Goal: Task Accomplishment & Management: Complete application form

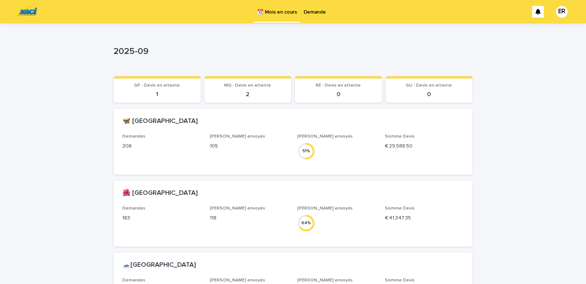
click at [313, 11] on p "Demande" at bounding box center [315, 7] width 22 height 15
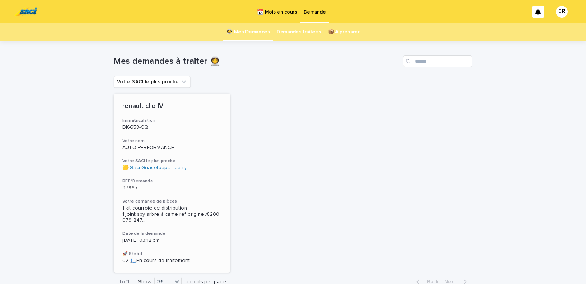
click at [163, 129] on p "DK-658-CQ" at bounding box center [171, 127] width 99 height 6
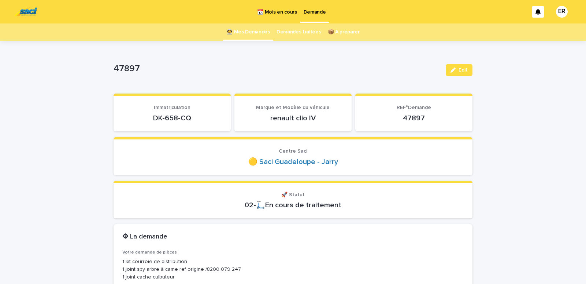
scroll to position [62, 0]
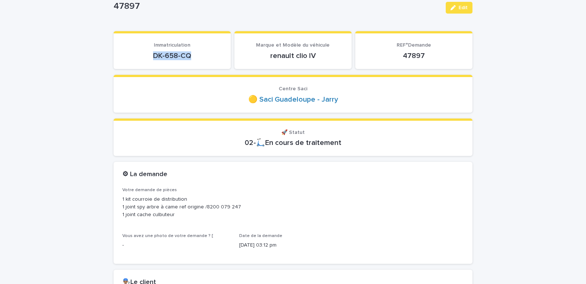
click at [196, 52] on p "DK-658-CQ" at bounding box center [172, 55] width 100 height 9
copy p "DK-658-CQ"
drag, startPoint x: 199, startPoint y: 208, endPoint x: 239, endPoint y: 207, distance: 40.0
click at [239, 207] on p "1 kit courroie de distribution 1 joint spy arbre à came ref origine /8200 079 2…" at bounding box center [293, 206] width 342 height 23
copy p "8200 079 247"
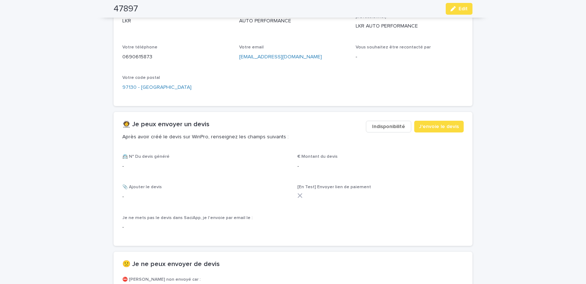
scroll to position [374, 0]
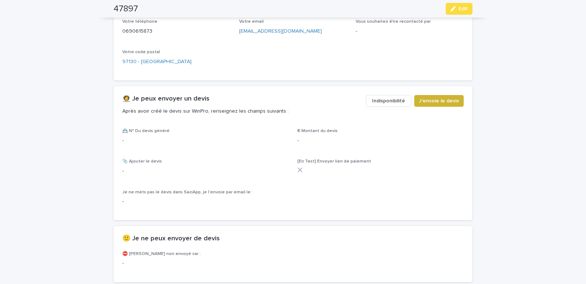
click at [436, 101] on span "J'envoie le devis" at bounding box center [439, 100] width 40 height 7
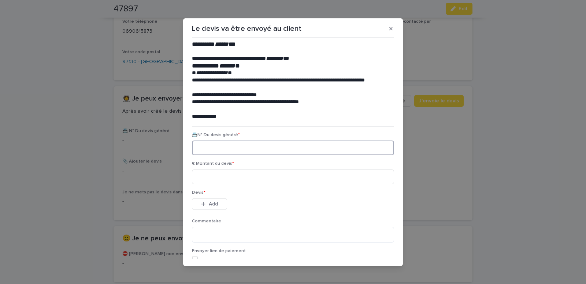
click at [203, 150] on input at bounding box center [293, 147] width 202 height 15
paste input "********"
type input "********"
click at [208, 176] on input at bounding box center [293, 176] width 202 height 15
type input "******"
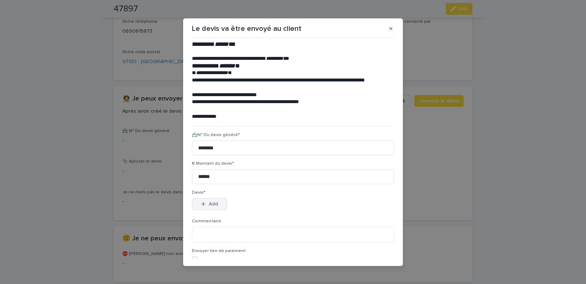
click at [209, 204] on span "Add" at bounding box center [213, 203] width 9 height 5
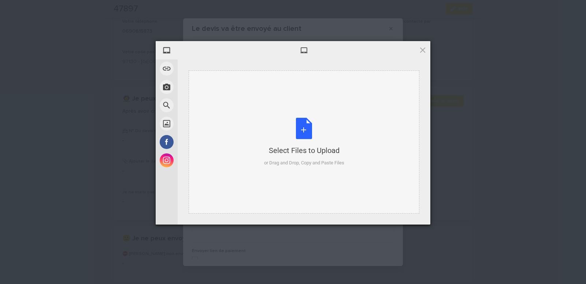
click at [234, 106] on div "Select Files to Upload or Drag and Drop, Copy and Paste Files" at bounding box center [304, 141] width 231 height 143
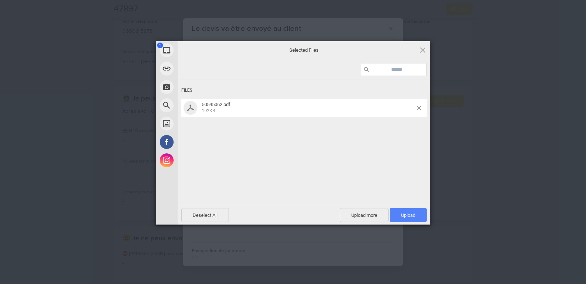
click at [405, 213] on span "Upload 1" at bounding box center [408, 214] width 14 height 5
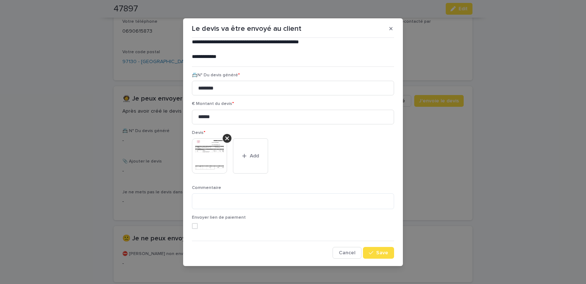
scroll to position [4, 0]
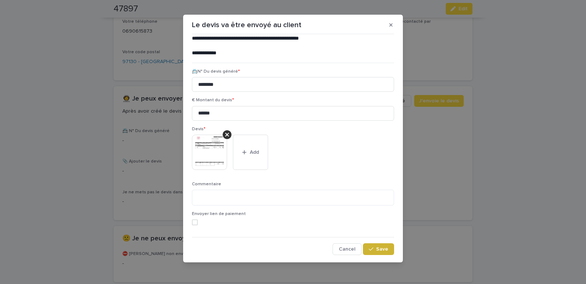
click at [376, 249] on span "Save" at bounding box center [382, 248] width 12 height 5
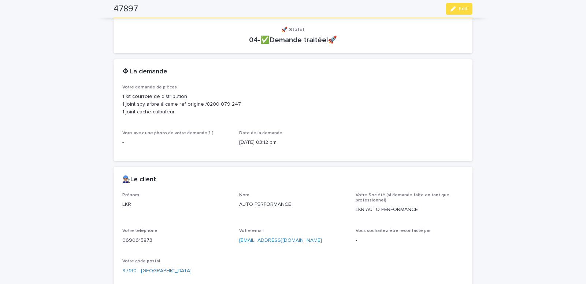
scroll to position [9, 0]
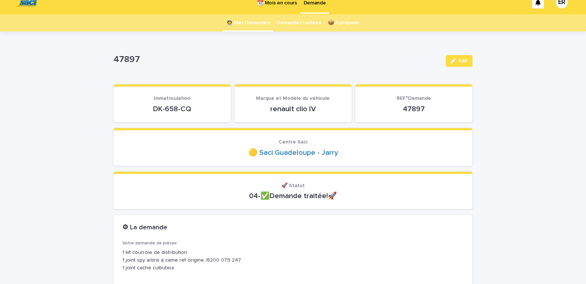
click at [251, 23] on link "👩‍🚀 Mes Demandes" at bounding box center [248, 22] width 44 height 17
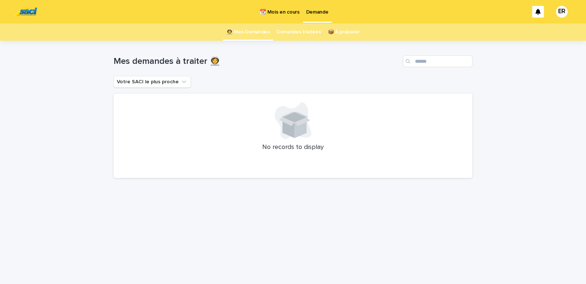
click at [274, 12] on p "📆 Mois en cours" at bounding box center [280, 7] width 40 height 15
